Goal: Task Accomplishment & Management: Manage account settings

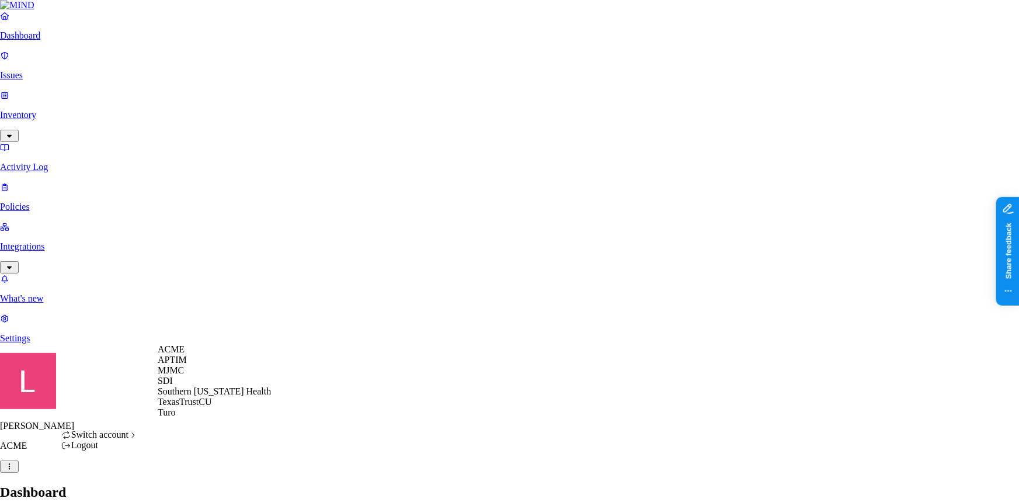
click at [201, 365] on div "APTIM" at bounding box center [214, 359] width 113 height 11
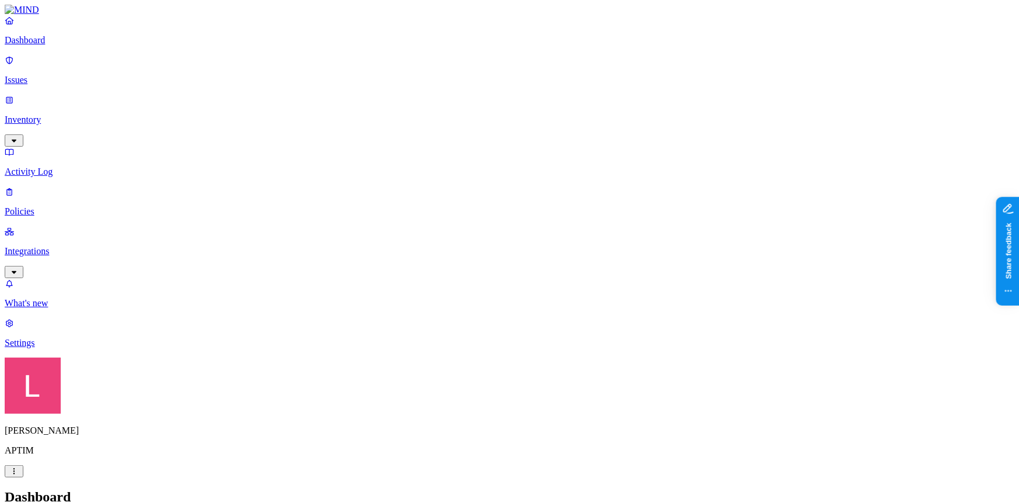
click at [53, 348] on p "Settings" at bounding box center [509, 342] width 1009 height 11
